Goal: Transaction & Acquisition: Purchase product/service

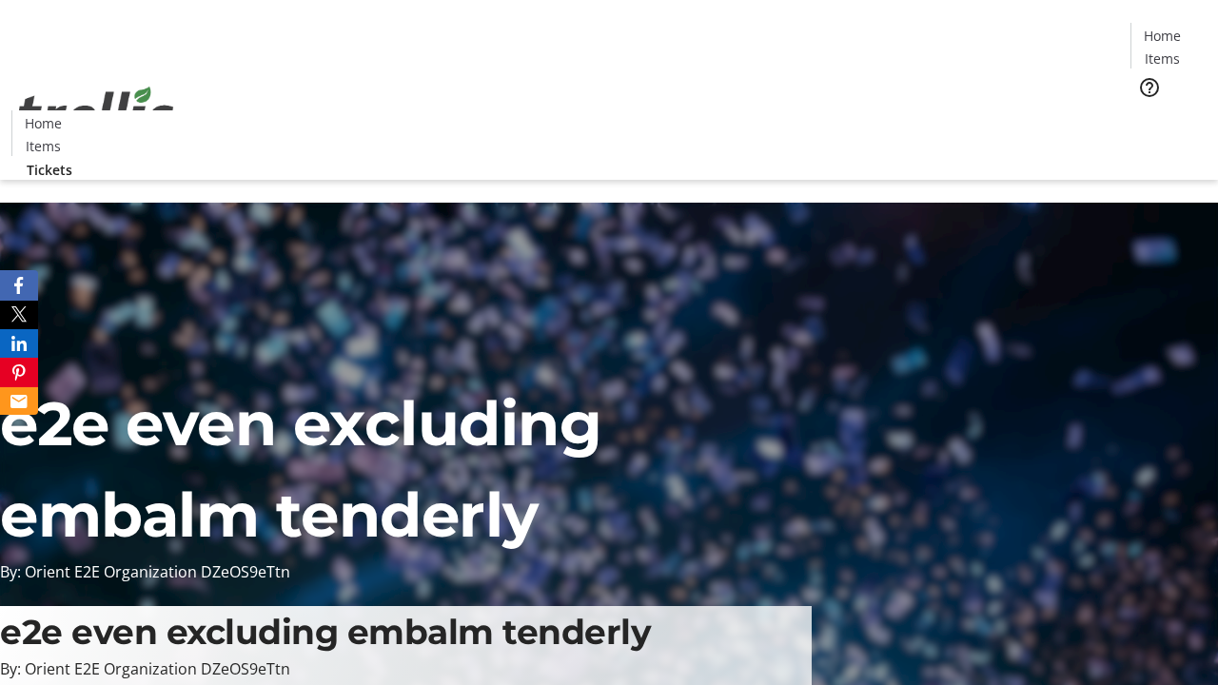
click at [1145, 110] on span "Tickets" at bounding box center [1168, 120] width 46 height 20
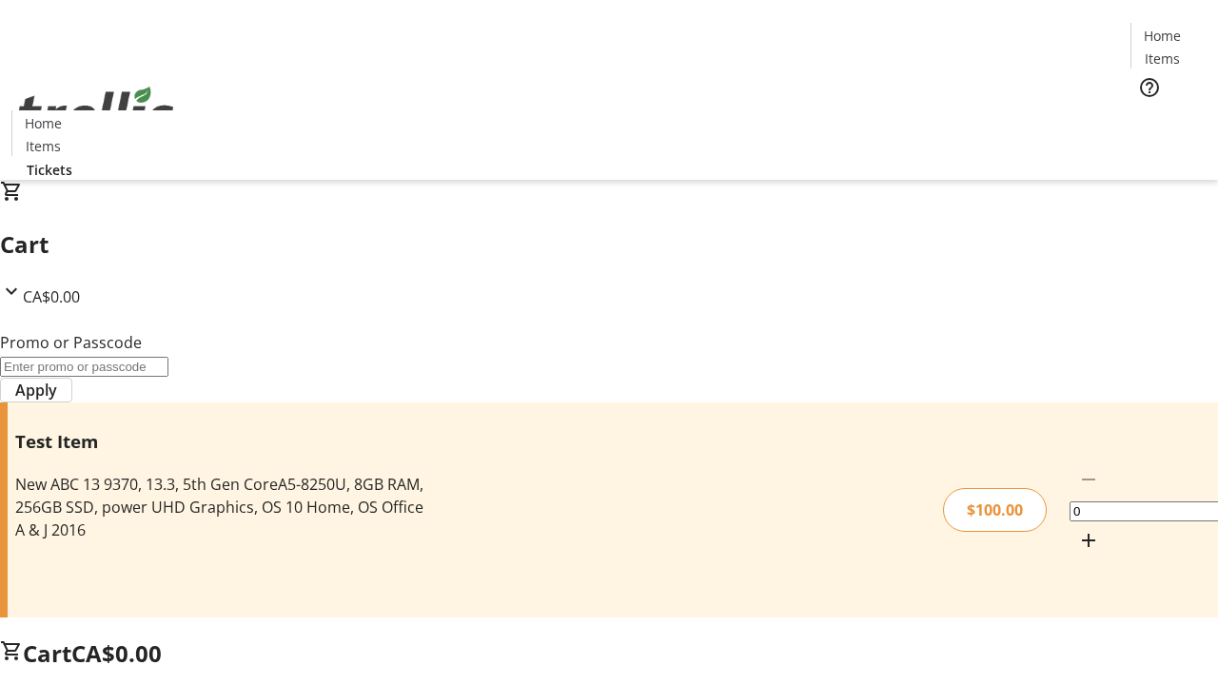
click at [1077, 529] on mat-icon "Increment by one" at bounding box center [1088, 540] width 23 height 23
type input "1"
type input "FLAT"
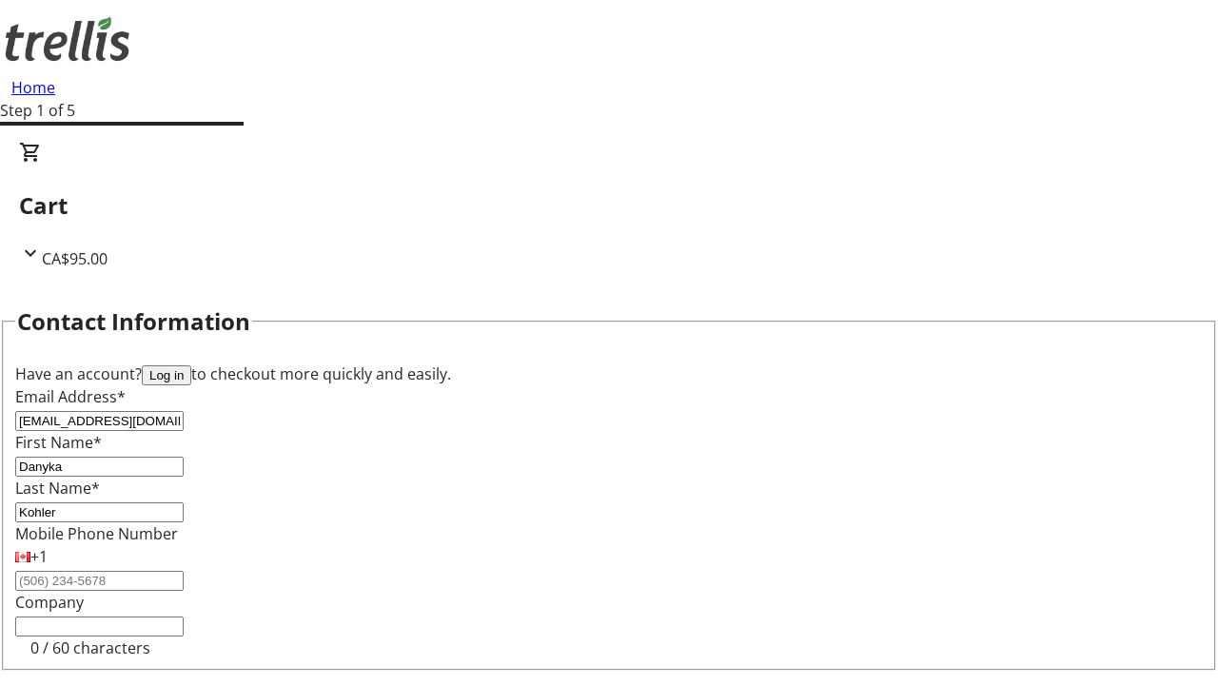
type input "Kohler"
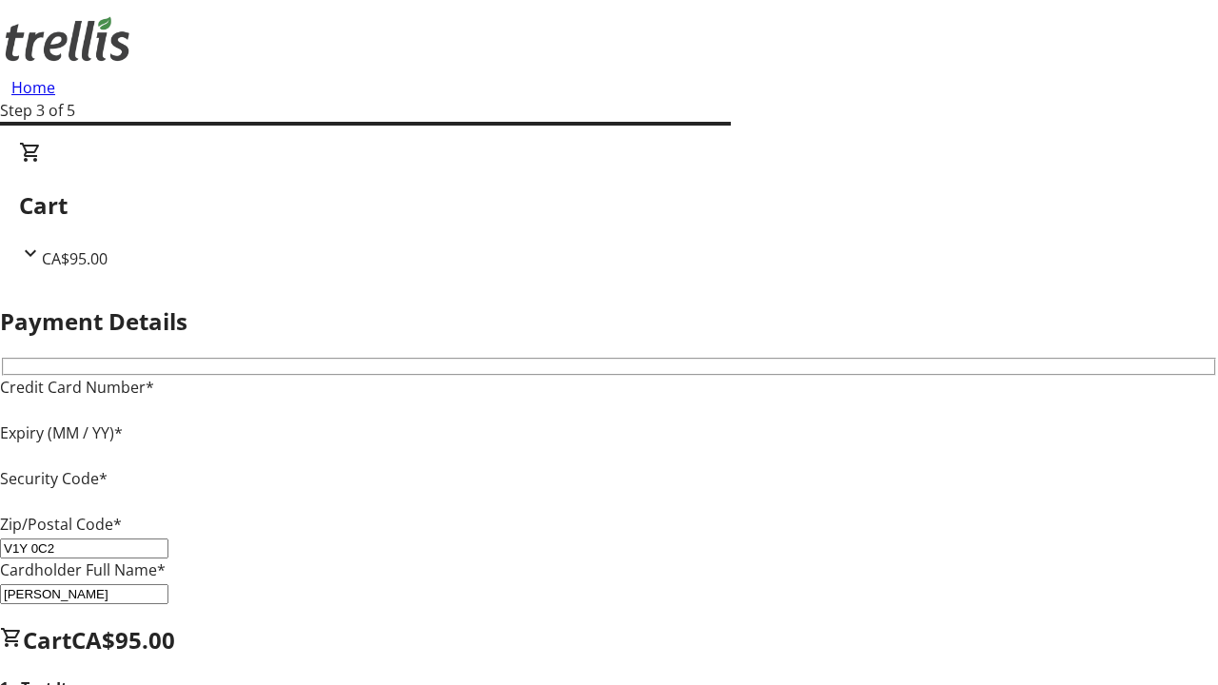
type input "V1Y 0C2"
